Goal: Transaction & Acquisition: Download file/media

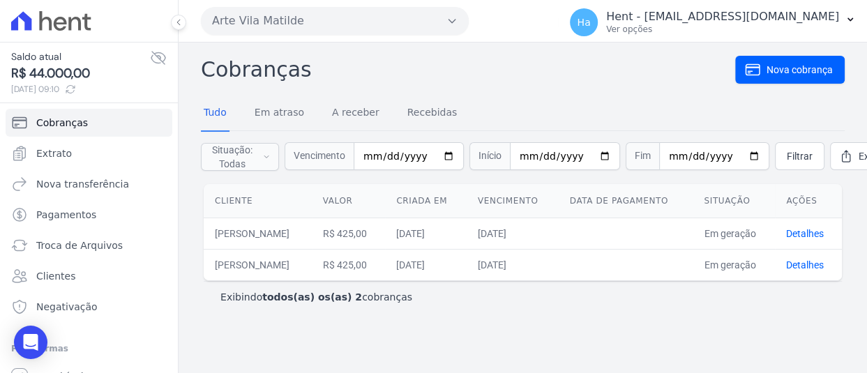
scroll to position [37, 0]
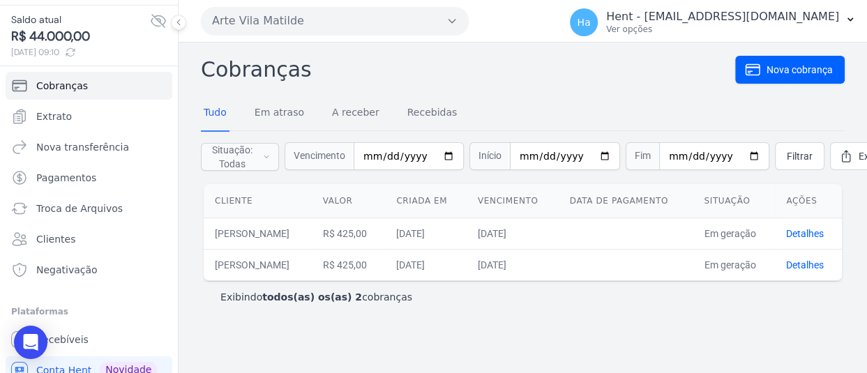
click at [269, 17] on button "Arte Vila Matilde" at bounding box center [335, 21] width 268 height 28
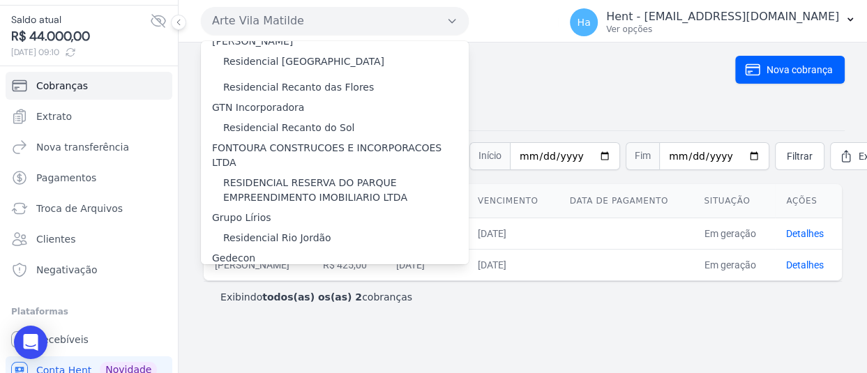
scroll to position [5550, 0]
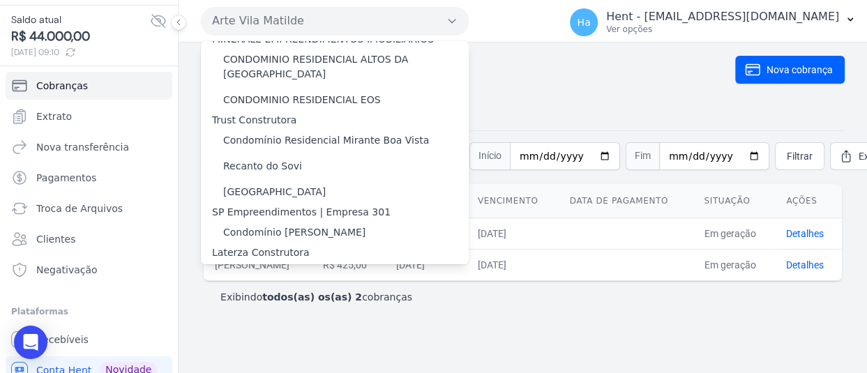
click at [334, 292] on label "Residencial [PERSON_NAME] 277" at bounding box center [303, 299] width 161 height 15
click at [0, 0] on input "Residencial [PERSON_NAME] 277" at bounding box center [0, 0] width 0 height 0
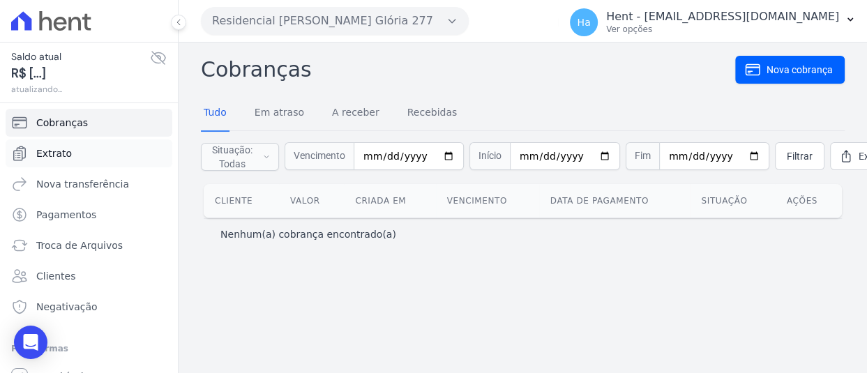
click at [82, 154] on link "Extrato" at bounding box center [89, 154] width 167 height 28
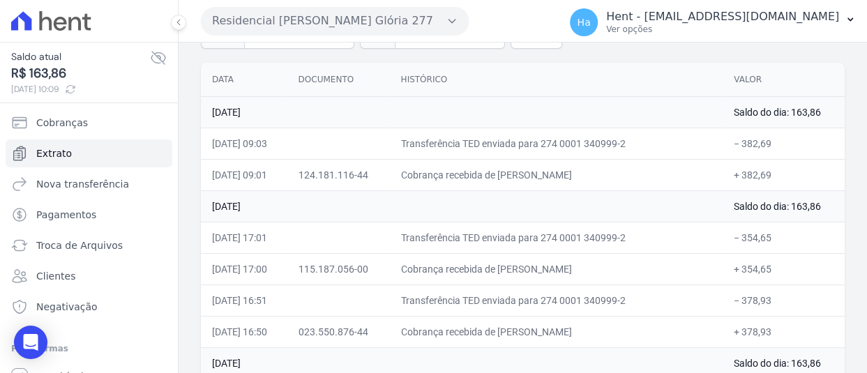
scroll to position [140, 0]
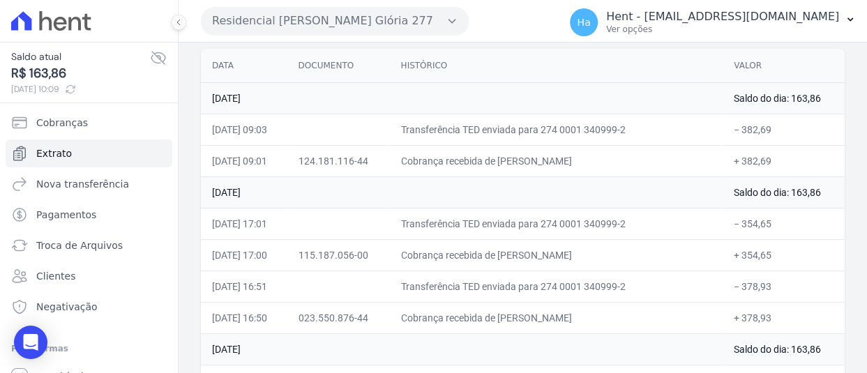
drag, startPoint x: 788, startPoint y: 311, endPoint x: 726, endPoint y: 311, distance: 62.8
click at [726, 311] on td "+ 378,93" at bounding box center [784, 317] width 122 height 31
click at [533, 302] on td "Cobrança recebida de FLAVIA LAVINE SANTOS MOURA" at bounding box center [557, 317] width 334 height 31
click at [427, 276] on td "Transferência TED enviada para 274 0001 340999-2" at bounding box center [557, 286] width 334 height 31
click at [602, 268] on td "Cobrança recebida de LUCAS DONIZETE GARCIA DA SILVA" at bounding box center [557, 254] width 334 height 31
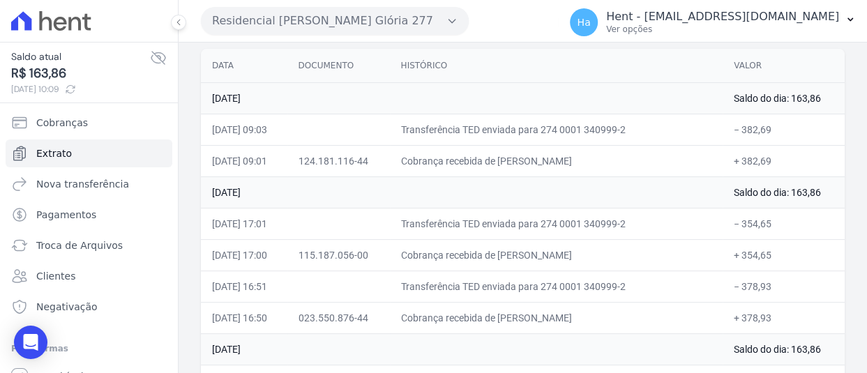
click at [798, 260] on td "+ 354,65" at bounding box center [784, 254] width 122 height 31
click at [493, 83] on td "25 de Agosto de 2025" at bounding box center [462, 97] width 522 height 31
click at [383, 323] on td "023.550.876-44" at bounding box center [338, 317] width 103 height 31
click at [519, 334] on td "21 de Agosto de 2025" at bounding box center [462, 349] width 522 height 31
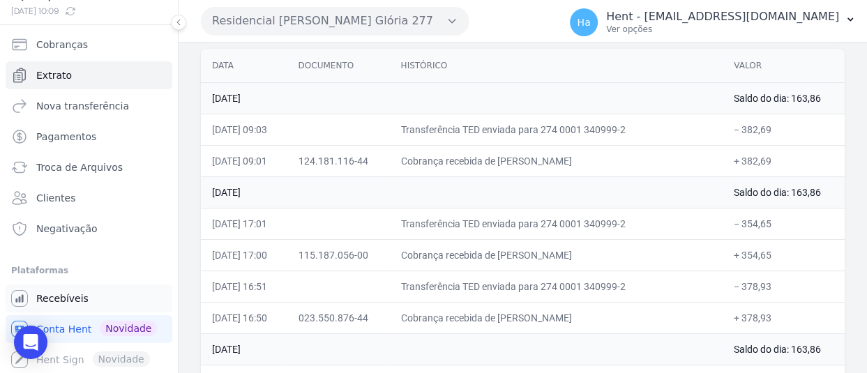
click at [75, 297] on span "Recebíveis" at bounding box center [62, 299] width 52 height 14
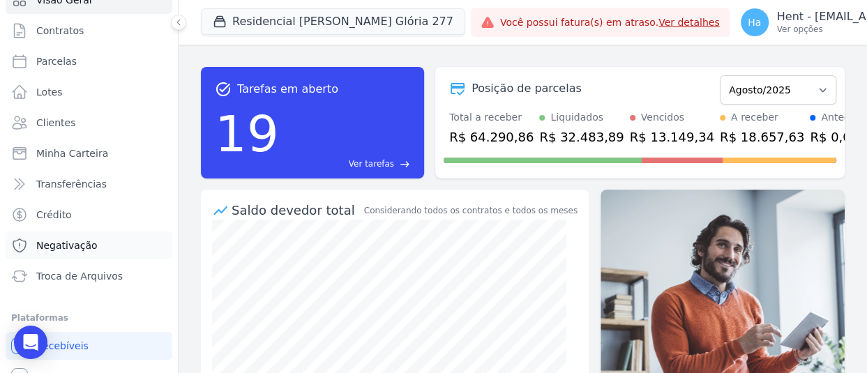
scroll to position [104, 0]
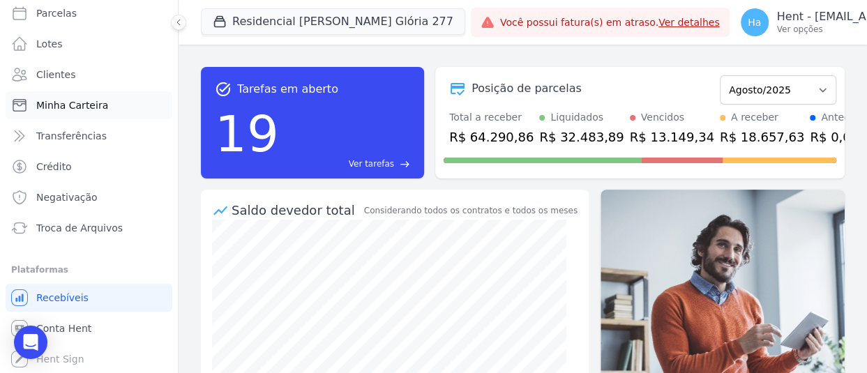
click at [74, 107] on span "Minha Carteira" at bounding box center [72, 105] width 72 height 14
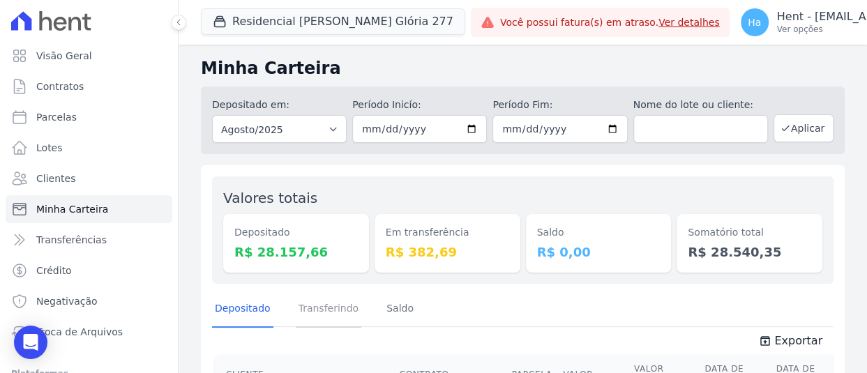
click at [313, 300] on link "Transferindo" at bounding box center [329, 310] width 66 height 36
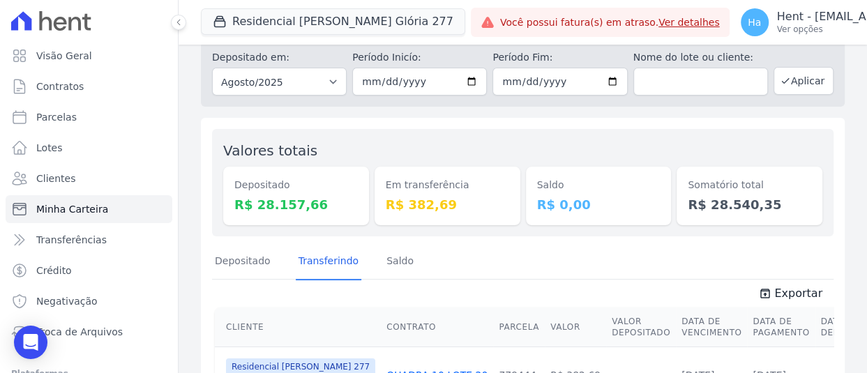
scroll to position [133, 0]
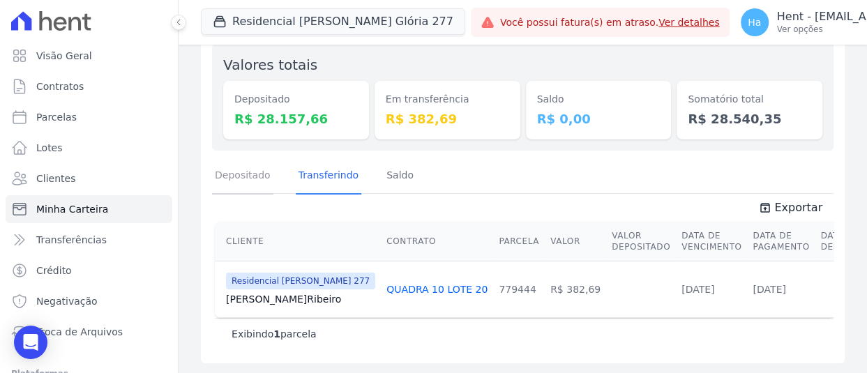
click at [232, 186] on link "Depositado" at bounding box center [242, 176] width 61 height 36
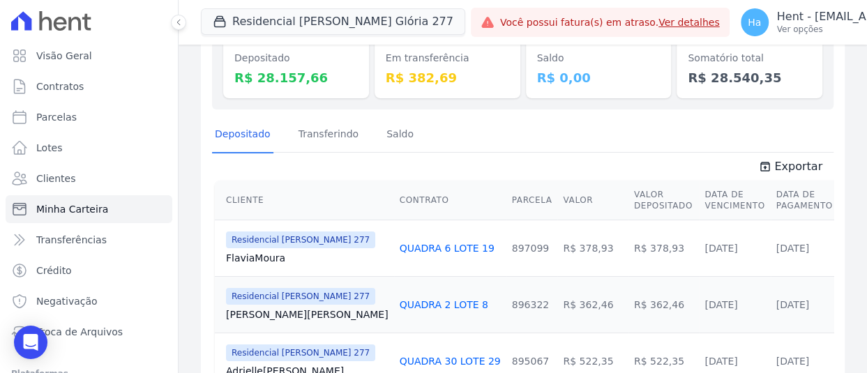
scroll to position [163, 0]
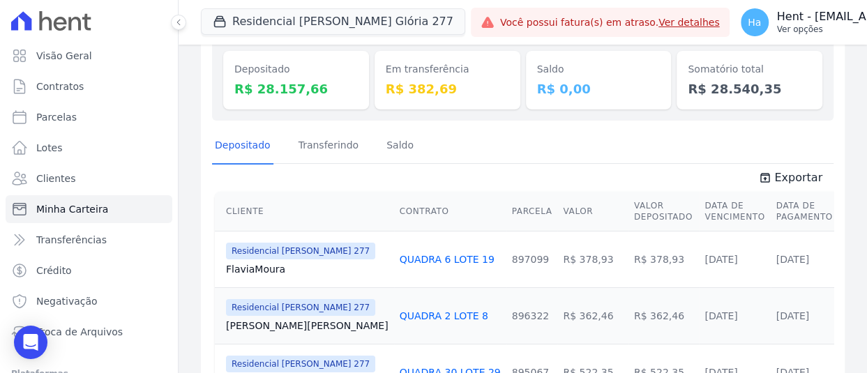
click at [179, 20] on icon at bounding box center [178, 22] width 8 height 8
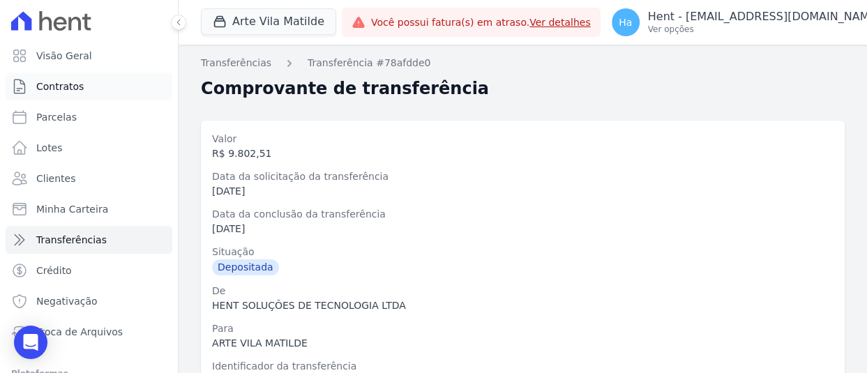
scroll to position [558, 0]
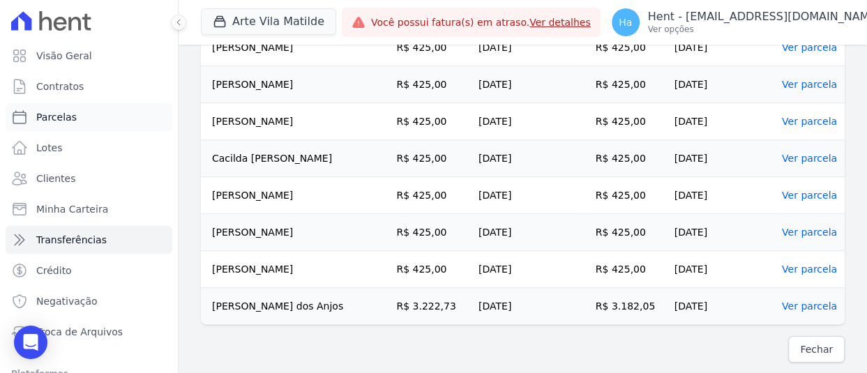
click at [68, 108] on link "Parcelas" at bounding box center [89, 117] width 167 height 28
select select
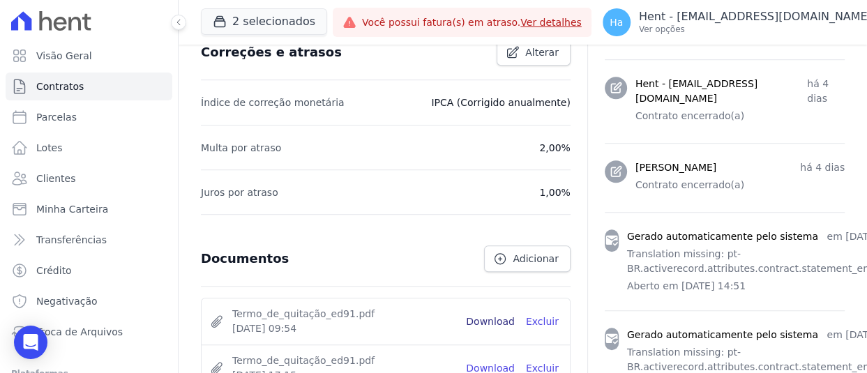
scroll to position [620, 0]
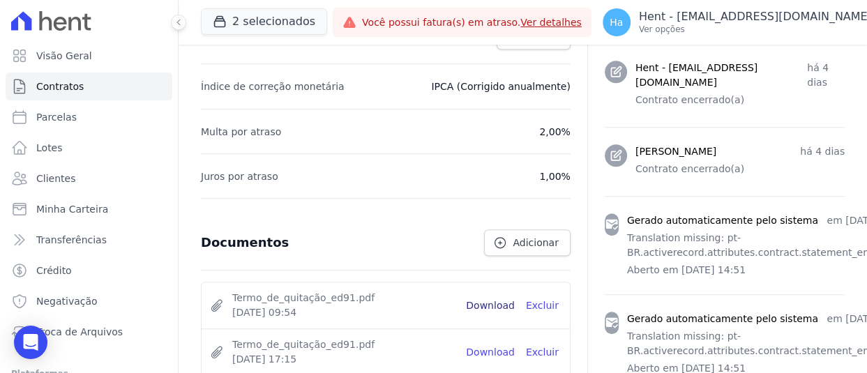
click at [486, 299] on link "Download" at bounding box center [490, 306] width 49 height 15
click at [57, 116] on span "Parcelas" at bounding box center [56, 117] width 40 height 14
select select
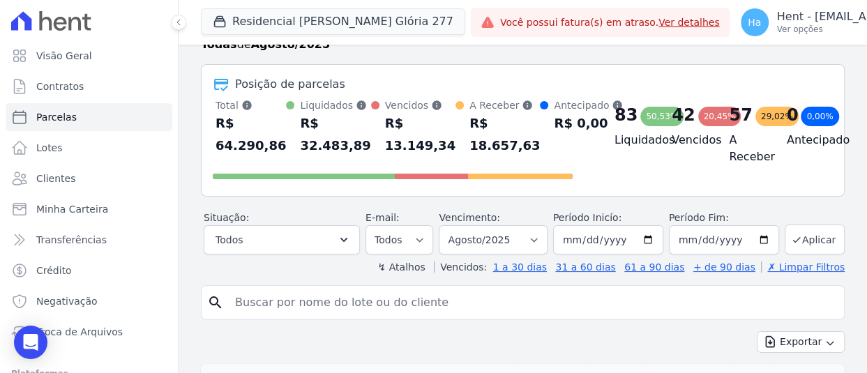
scroll to position [70, 0]
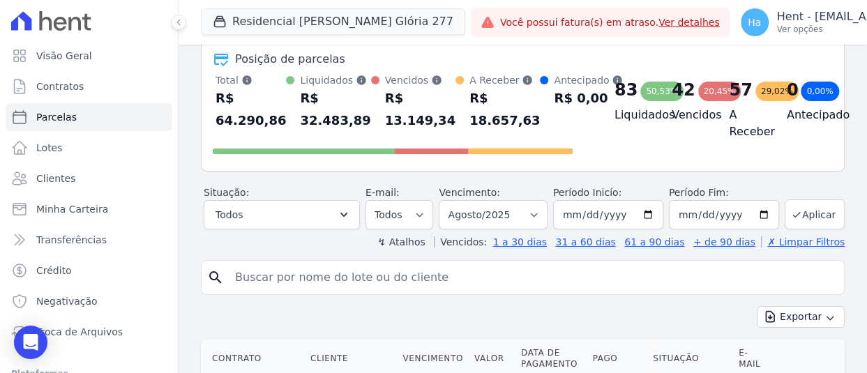
click at [297, 292] on input "search" at bounding box center [533, 278] width 612 height 28
type input "Moura"
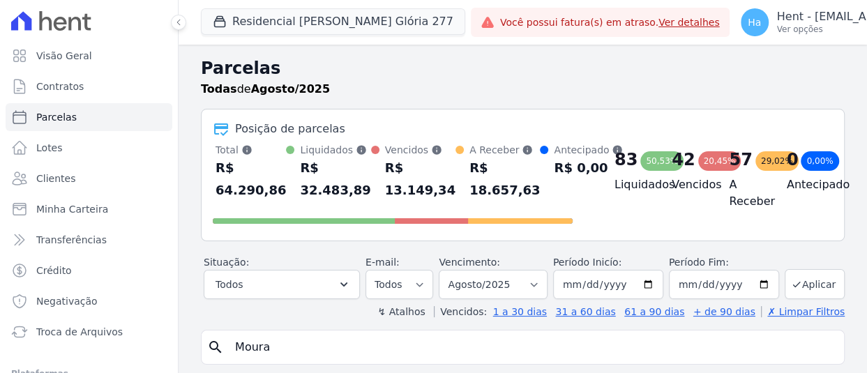
select select
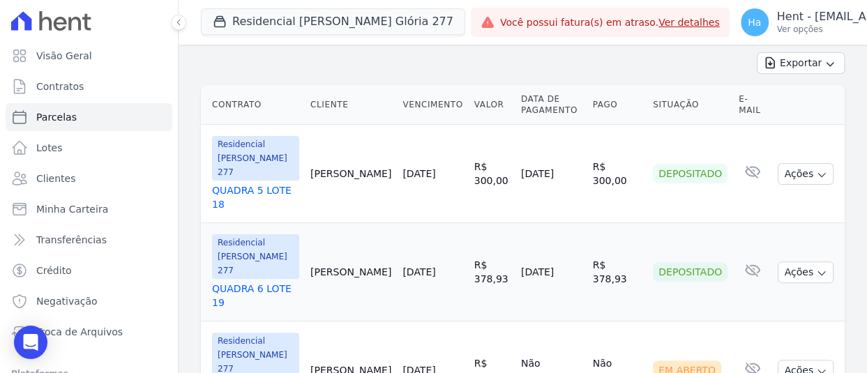
scroll to position [188, 0]
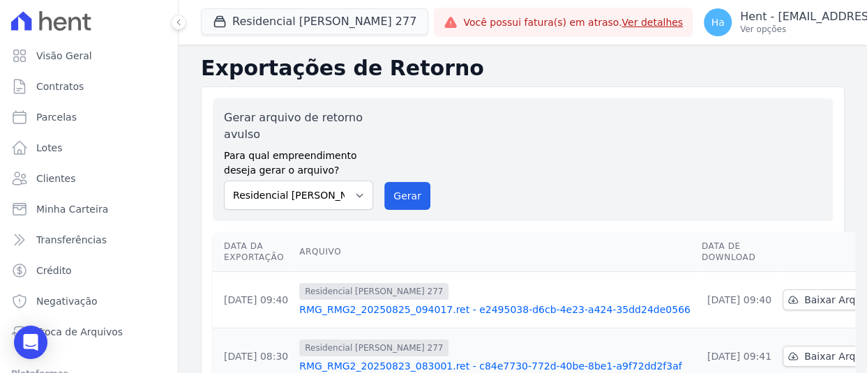
click at [460, 306] on link "RMG_RMG2_20250825_094017.ret - e2495038-d6cb-4e23-a424-35dd24de0566" at bounding box center [494, 310] width 391 height 14
click at [417, 194] on button "Gerar" at bounding box center [407, 196] width 46 height 28
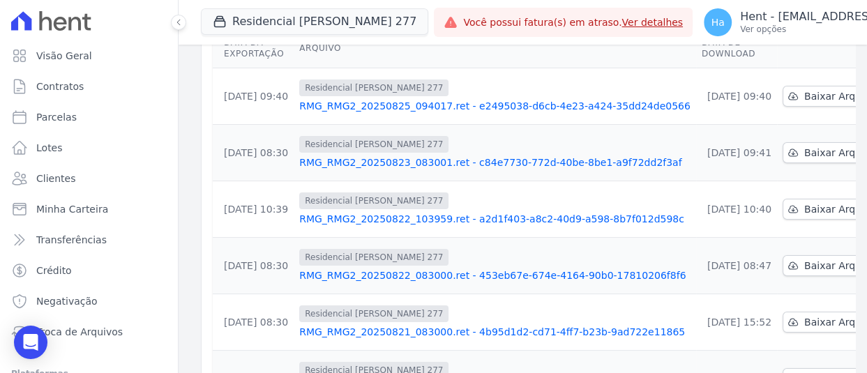
scroll to position [279, 0]
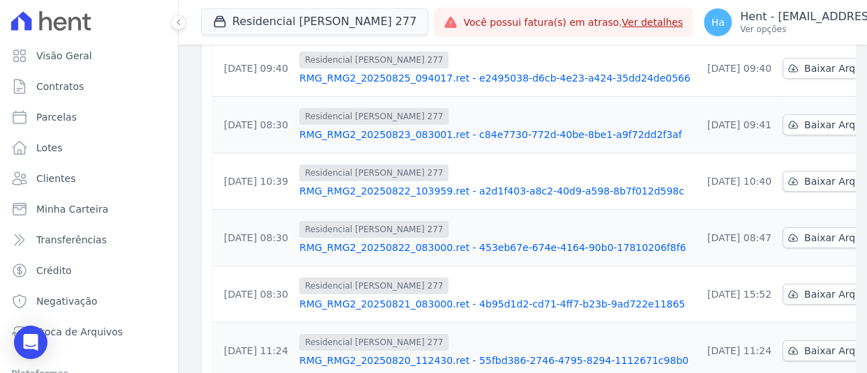
click at [515, 135] on link "RMG_RMG2_20250823_083001.ret - c84e7730-772d-40be-8be1-a9f72dd2f3af" at bounding box center [494, 135] width 391 height 14
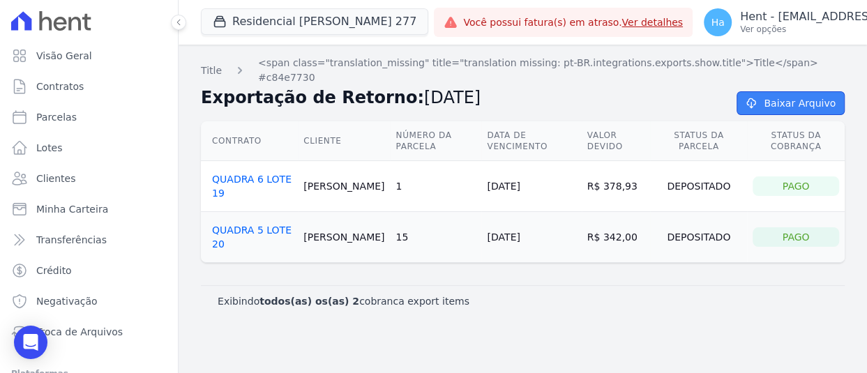
click at [777, 91] on link "Baixar Arquivo" at bounding box center [791, 103] width 108 height 24
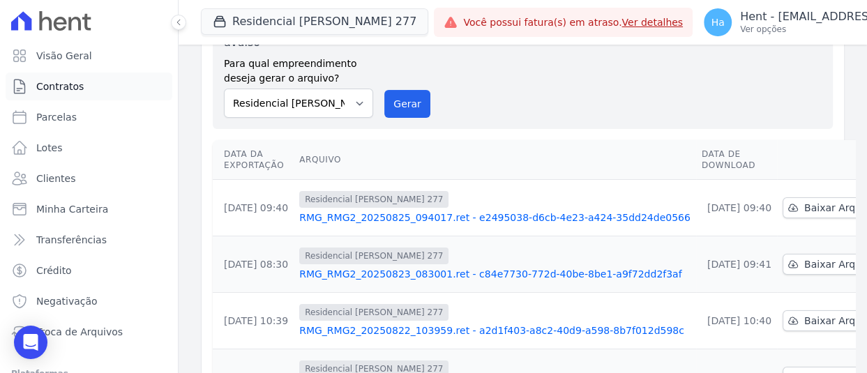
scroll to position [91, 0]
